Goal: Find specific page/section: Find specific page/section

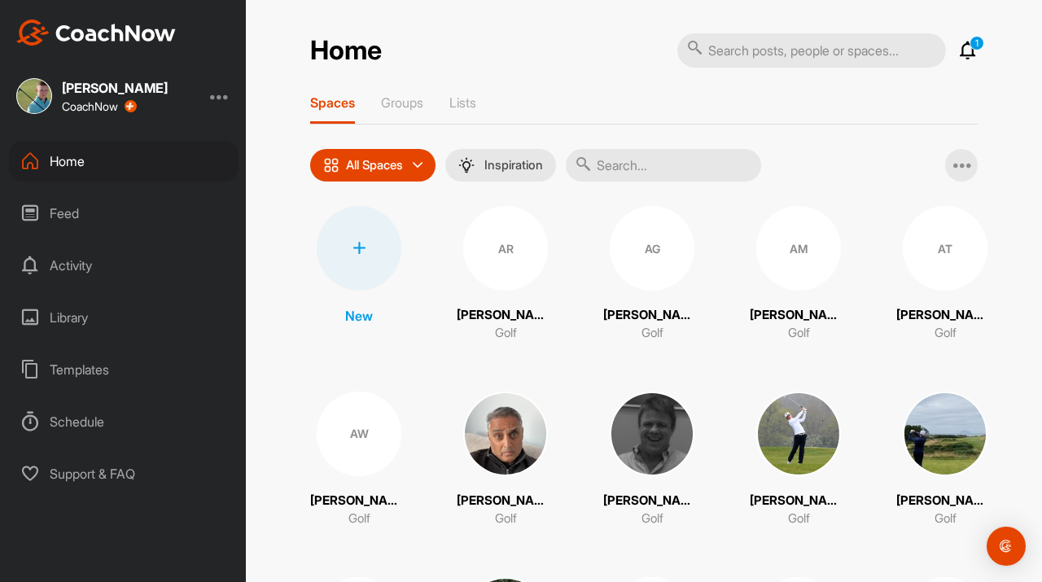
click at [749, 50] on input "text" at bounding box center [811, 50] width 269 height 34
type input "[PERSON_NAME]"
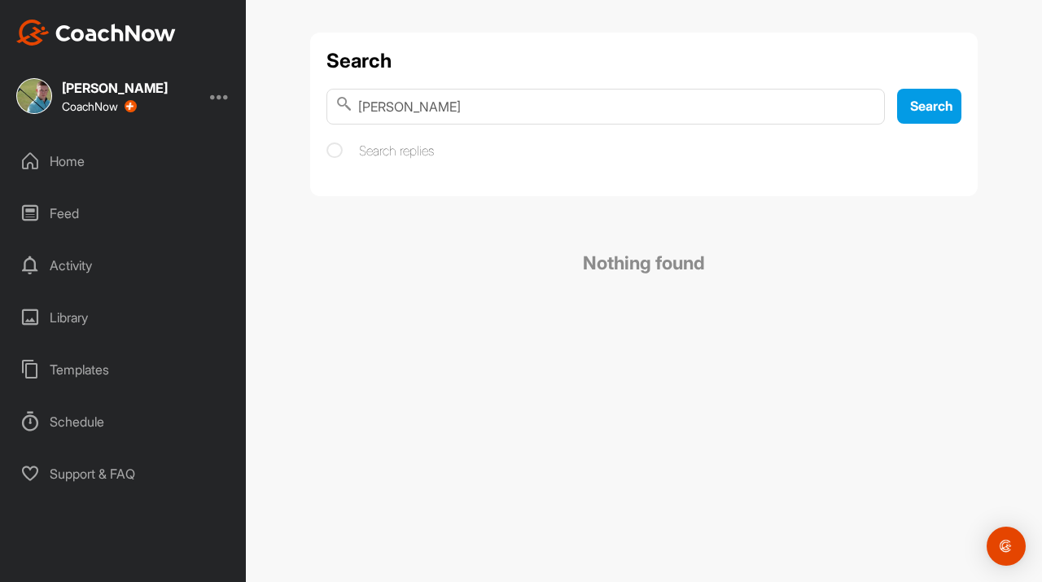
click at [473, 102] on input "[PERSON_NAME]" at bounding box center [605, 107] width 558 height 36
type input "[PERSON_NAME]"
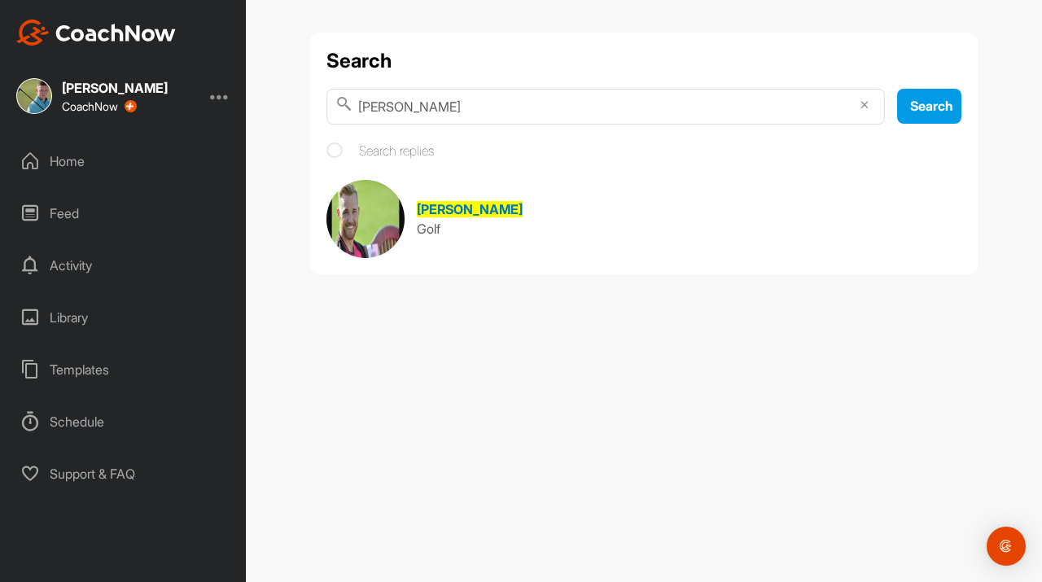
click at [450, 208] on span "[PERSON_NAME]" at bounding box center [470, 209] width 106 height 16
